Goal: Task Accomplishment & Management: Manage account settings

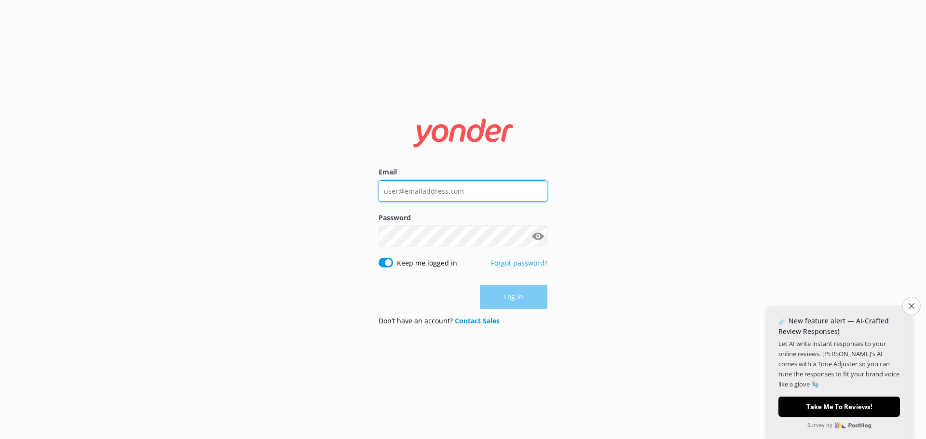
click at [473, 190] on input "Email" at bounding box center [463, 191] width 169 height 22
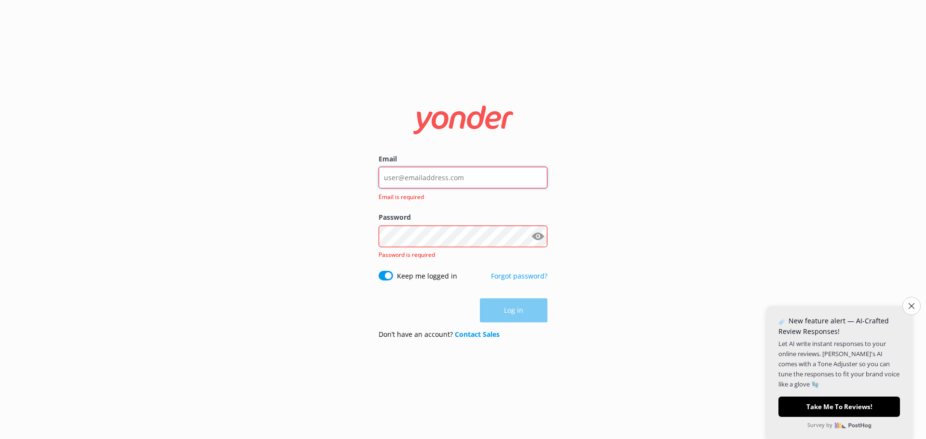
click at [407, 173] on input "Email" at bounding box center [463, 178] width 169 height 22
type input "[EMAIL_ADDRESS][DOMAIN_NAME]"
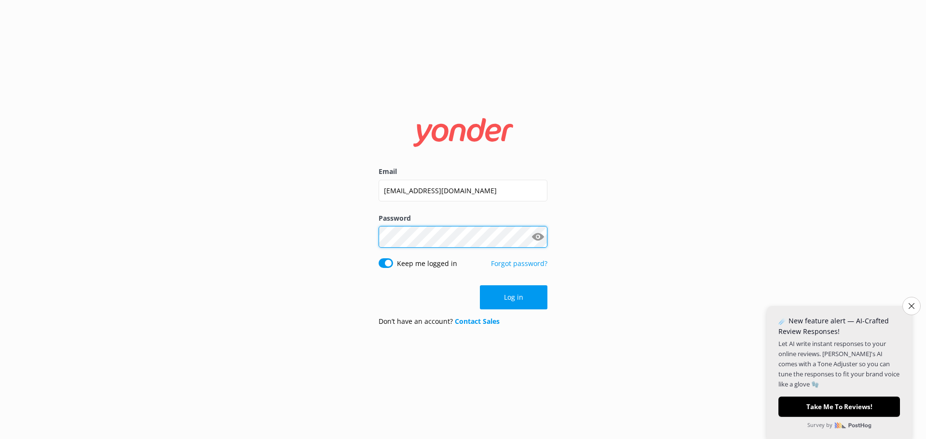
click button "Log in" at bounding box center [514, 297] width 68 height 24
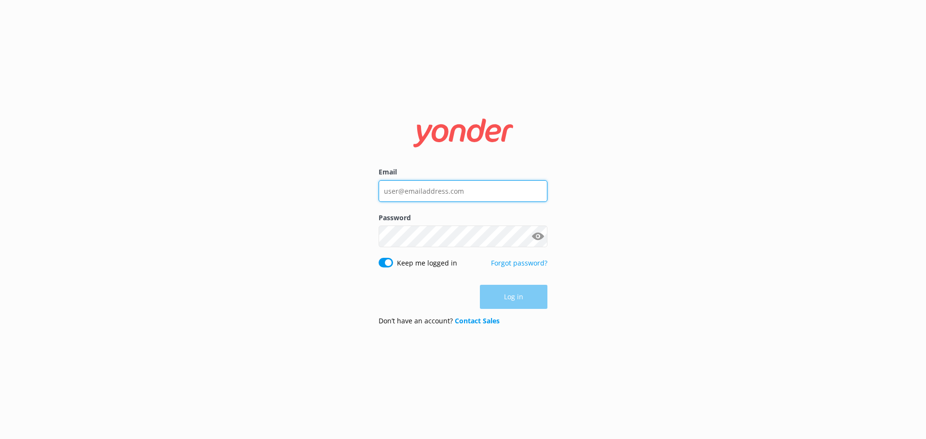
click at [437, 190] on input "Email" at bounding box center [463, 191] width 169 height 22
type input "[EMAIL_ADDRESS][DOMAIN_NAME]"
click at [449, 199] on input "[EMAIL_ADDRESS][DOMAIN_NAME]" at bounding box center [463, 191] width 169 height 22
click at [469, 190] on input "[EMAIL_ADDRESS][DOMAIN_NAME]" at bounding box center [463, 191] width 169 height 22
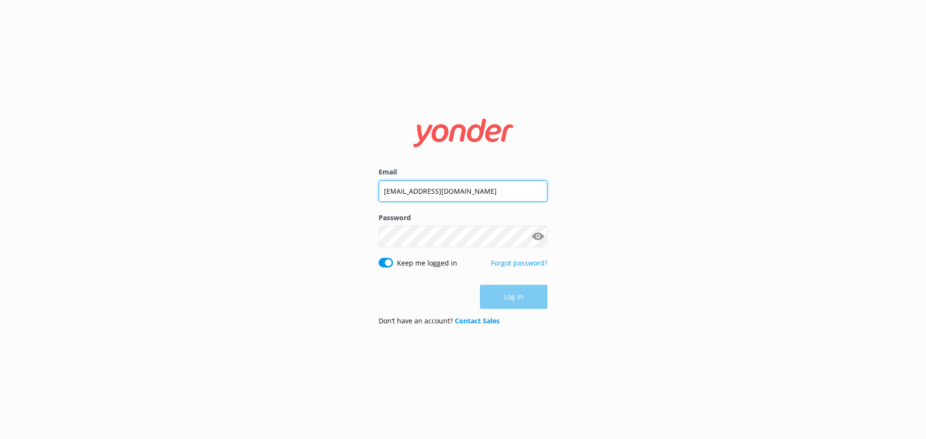
click at [476, 190] on input "[EMAIL_ADDRESS][DOMAIN_NAME]" at bounding box center [463, 191] width 169 height 22
click at [477, 190] on input "[EMAIL_ADDRESS][DOMAIN_NAME]" at bounding box center [463, 191] width 169 height 22
click at [486, 190] on input "[EMAIL_ADDRESS][DOMAIN_NAME]" at bounding box center [463, 191] width 169 height 22
drag, startPoint x: 494, startPoint y: 190, endPoint x: 363, endPoint y: 188, distance: 130.7
click at [363, 188] on div "Email [EMAIL_ADDRESS][DOMAIN_NAME] Password Show password Keep me logged in For…" at bounding box center [463, 219] width 926 height 439
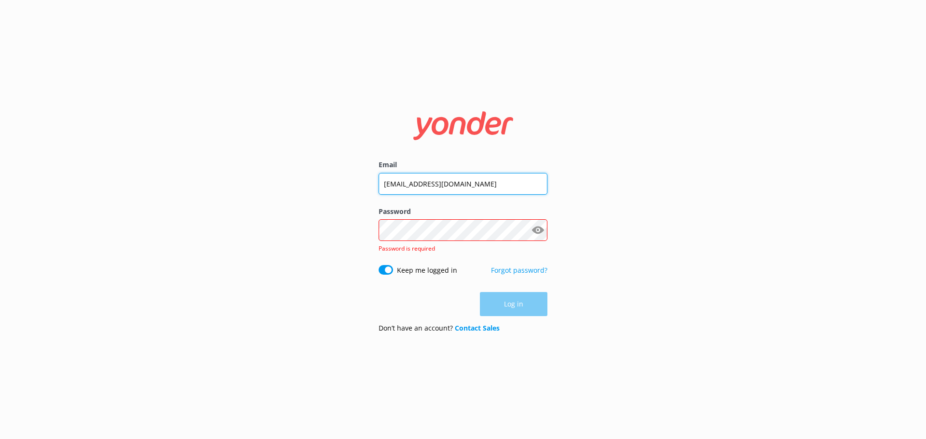
click at [510, 182] on input "[EMAIL_ADDRESS][DOMAIN_NAME]" at bounding box center [463, 184] width 169 height 22
click at [511, 182] on input "[EMAIL_ADDRESS][DOMAIN_NAME]" at bounding box center [463, 184] width 169 height 22
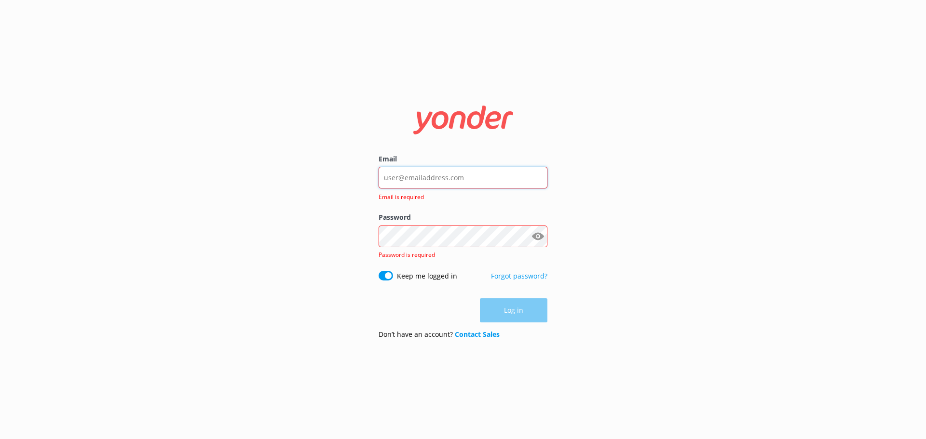
click at [511, 182] on input "Email" at bounding box center [463, 178] width 169 height 22
click at [451, 178] on input "Email" at bounding box center [463, 178] width 169 height 22
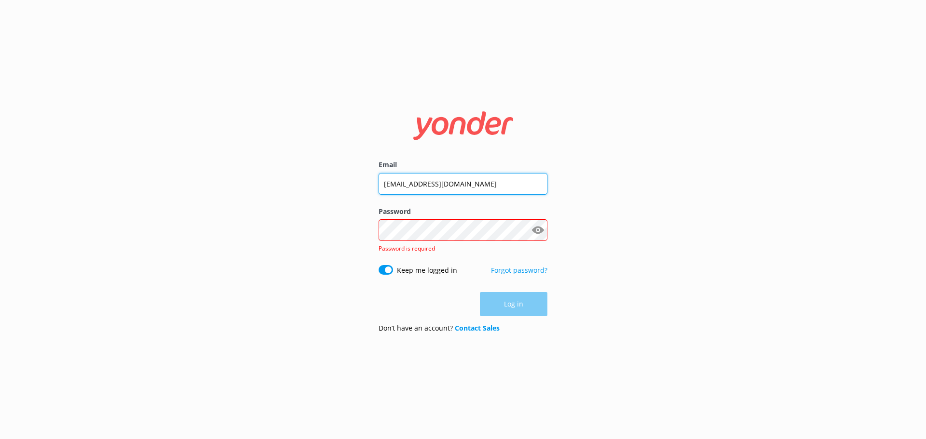
type input "[EMAIL_ADDRESS][DOMAIN_NAME]"
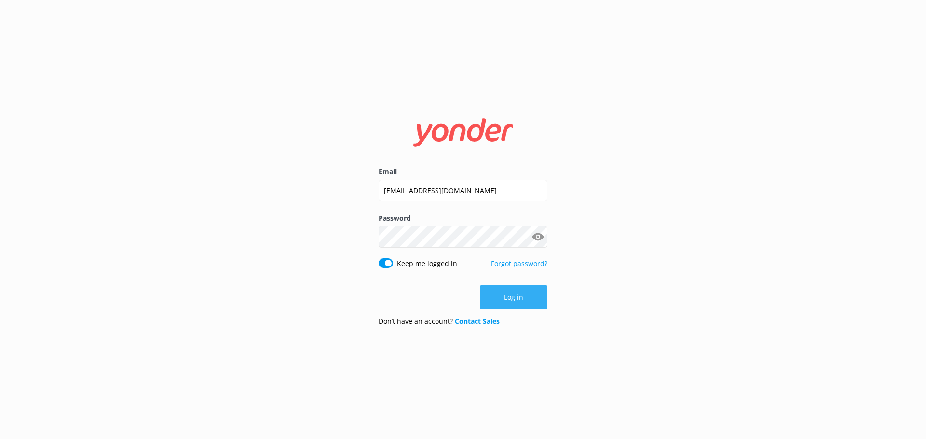
click at [508, 290] on button "Log in" at bounding box center [514, 297] width 68 height 24
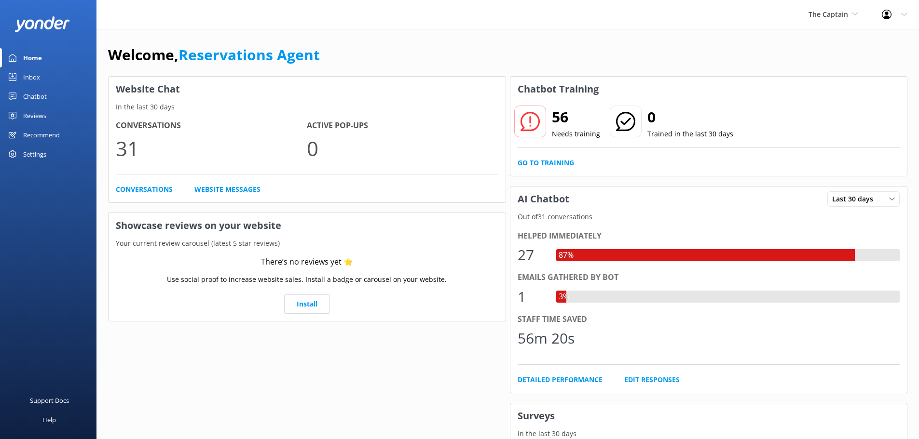
click at [52, 58] on link "Home" at bounding box center [48, 57] width 96 height 19
click at [39, 71] on div "Inbox" at bounding box center [31, 77] width 17 height 19
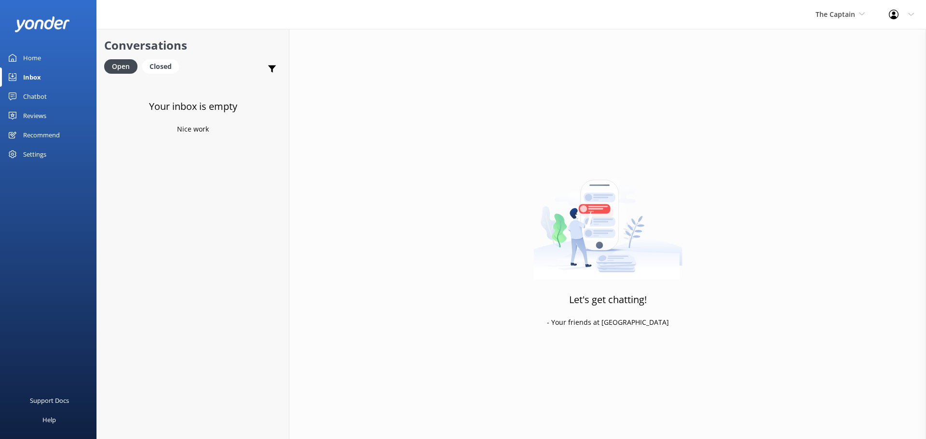
click at [45, 74] on link "Inbox" at bounding box center [48, 77] width 96 height 19
click at [48, 62] on link "Home" at bounding box center [48, 57] width 96 height 19
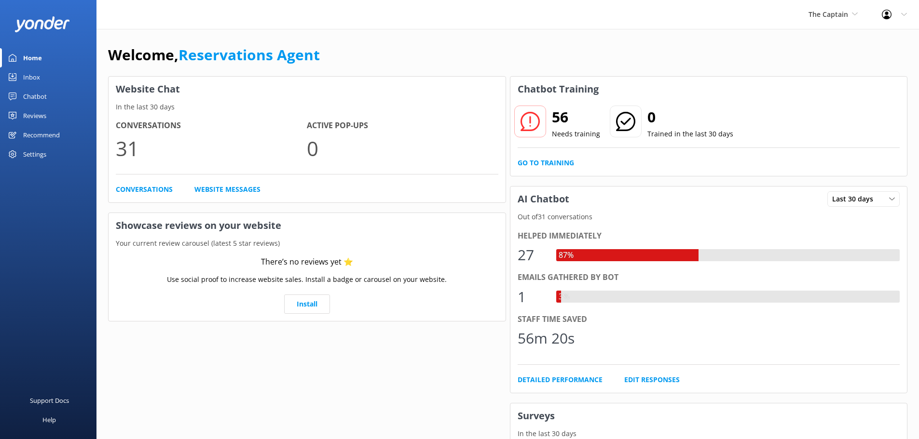
click at [47, 78] on link "Inbox" at bounding box center [48, 77] width 96 height 19
